Goal: Task Accomplishment & Management: Manage account settings

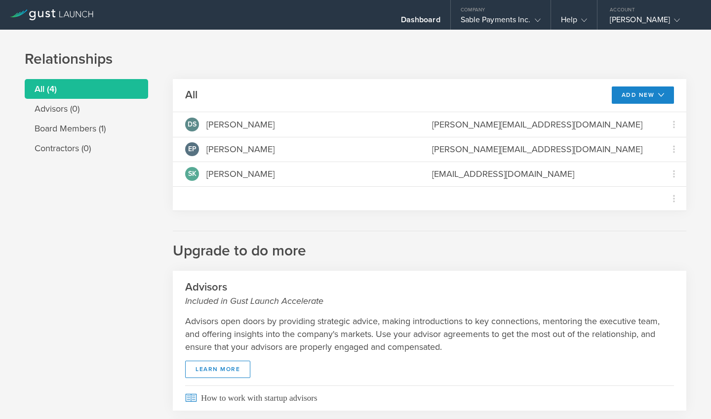
click at [45, 89] on li "All (4)" at bounding box center [86, 89] width 123 height 20
click at [89, 128] on li "Board Members (1)" at bounding box center [86, 128] width 123 height 20
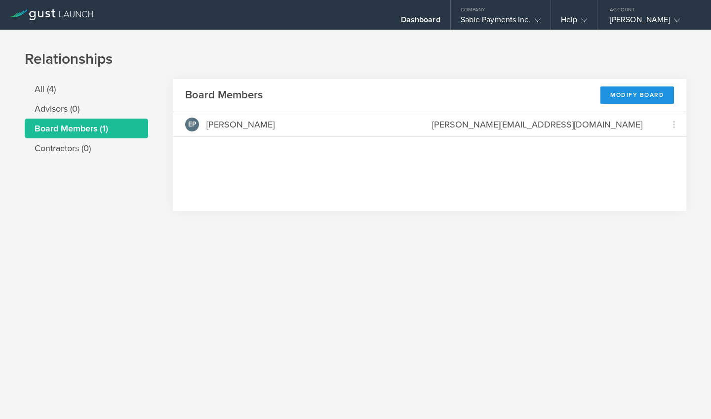
click at [629, 95] on div "Modify Board" at bounding box center [637, 94] width 74 height 17
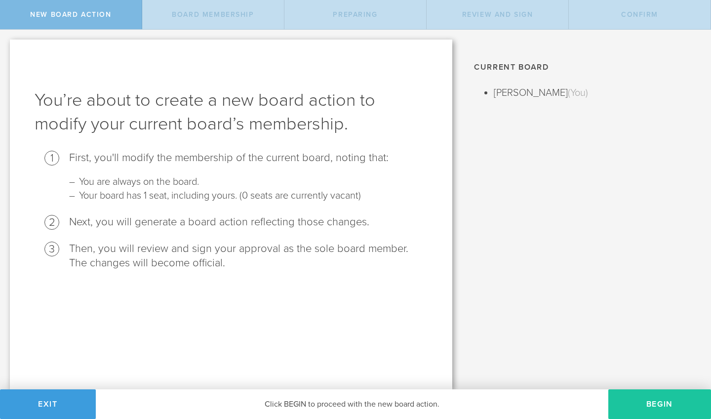
click at [661, 417] on button "Begin" at bounding box center [659, 404] width 103 height 30
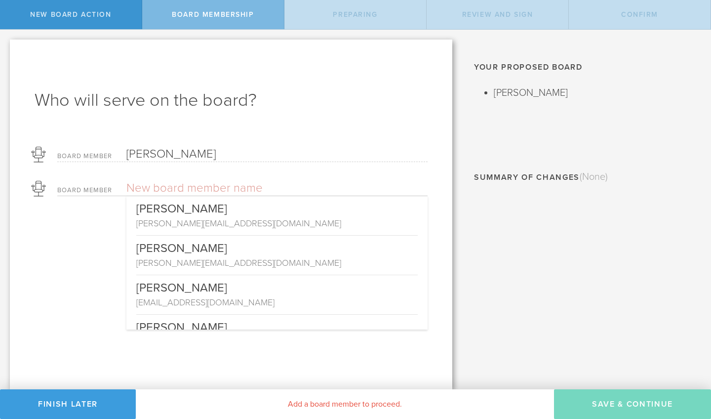
click at [216, 187] on input "text" at bounding box center [242, 188] width 232 height 15
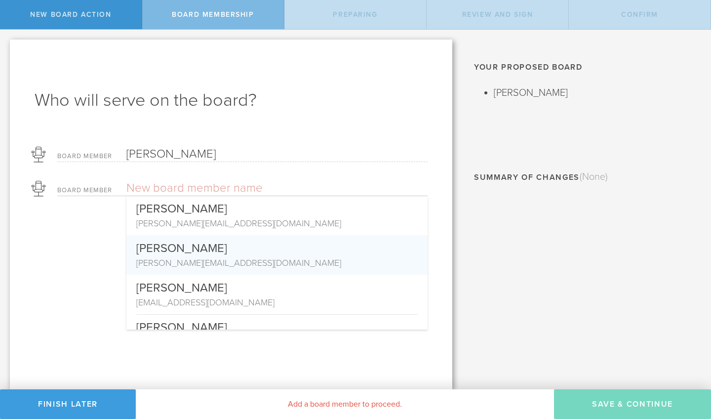
click at [205, 250] on div "[PERSON_NAME]" at bounding box center [276, 245] width 281 height 21
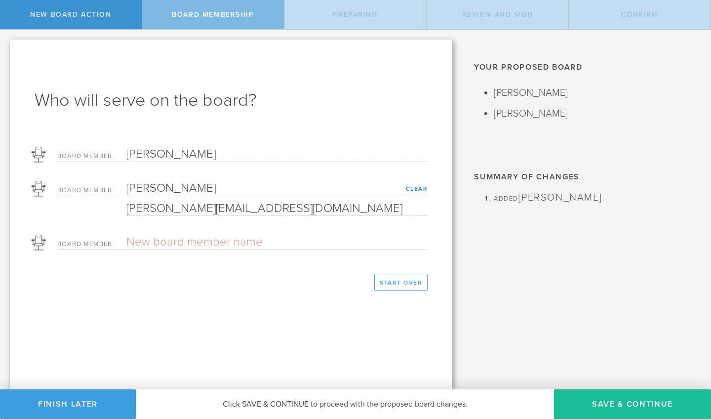
click at [190, 239] on input "text" at bounding box center [242, 242] width 232 height 15
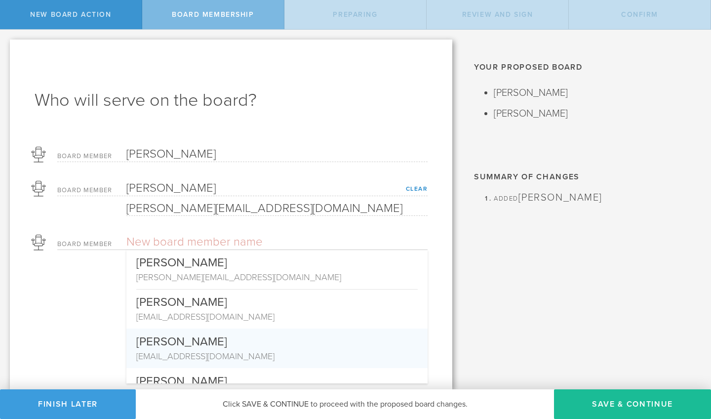
click at [206, 348] on div "[PERSON_NAME]" at bounding box center [276, 338] width 281 height 21
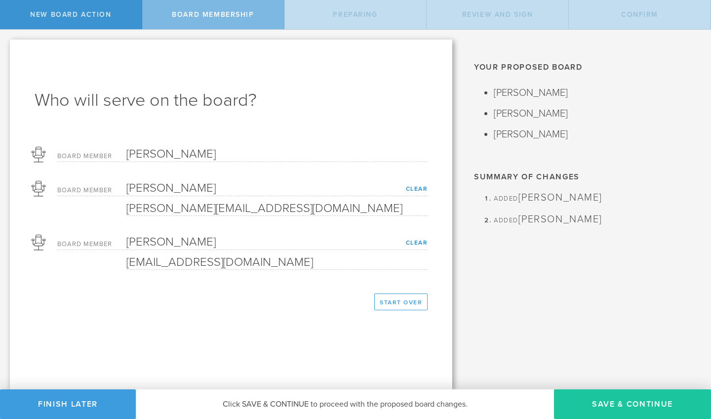
click at [626, 411] on button "Save & Continue" at bounding box center [632, 404] width 157 height 30
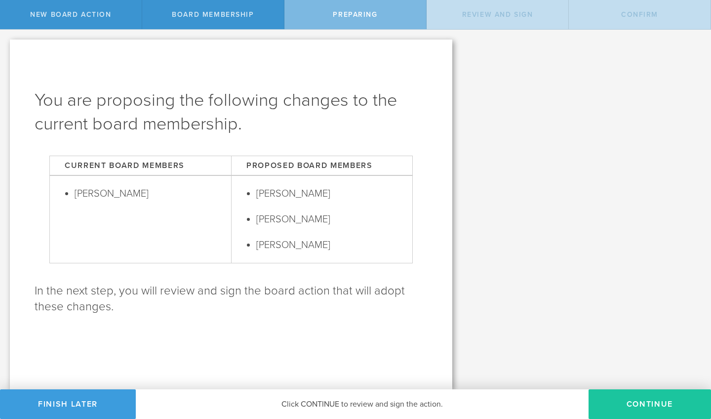
click at [647, 411] on button "Continue" at bounding box center [649, 404] width 122 height 30
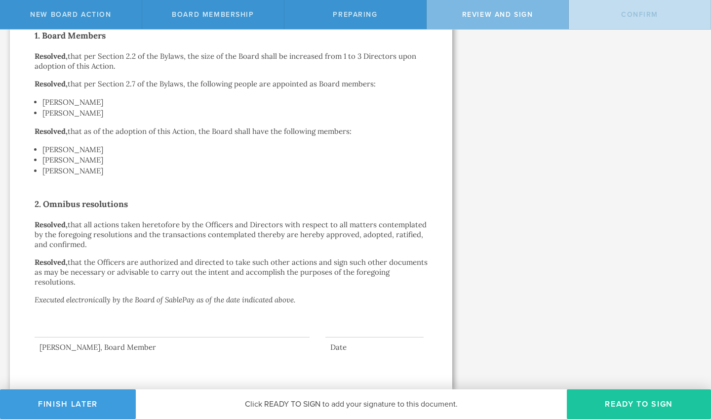
click at [635, 403] on button "Ready to Sign" at bounding box center [639, 404] width 144 height 30
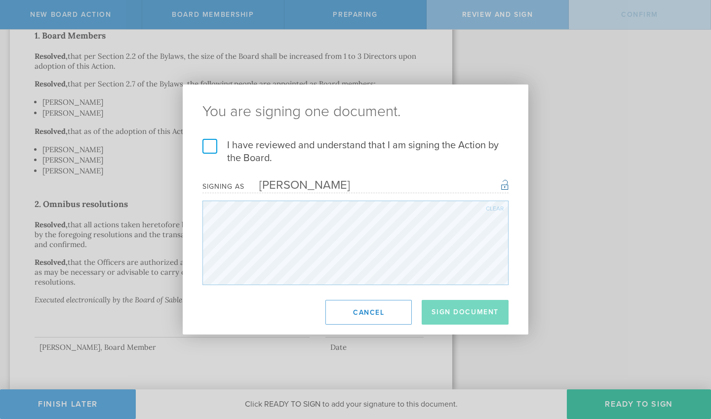
click at [209, 144] on label "I have reviewed and understand that I am signing the Action by the Board." at bounding box center [355, 152] width 306 height 26
click at [0, 0] on input "I have reviewed and understand that I am signing the Action by the Board." at bounding box center [0, 0] width 0 height 0
click at [462, 311] on button "Sign Document" at bounding box center [465, 312] width 87 height 25
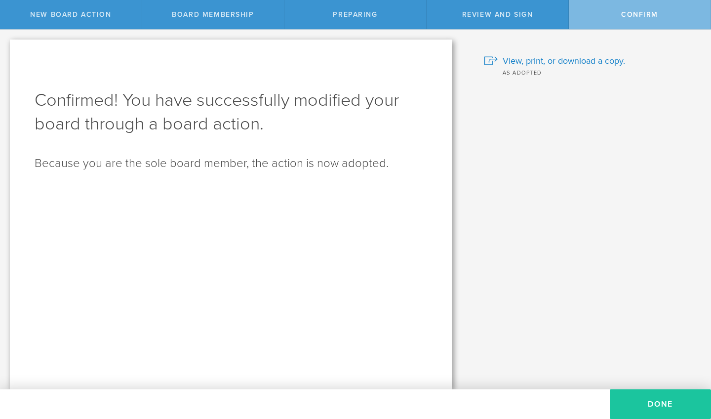
click at [668, 405] on button "Done" at bounding box center [660, 404] width 101 height 30
